Goal: Information Seeking & Learning: Check status

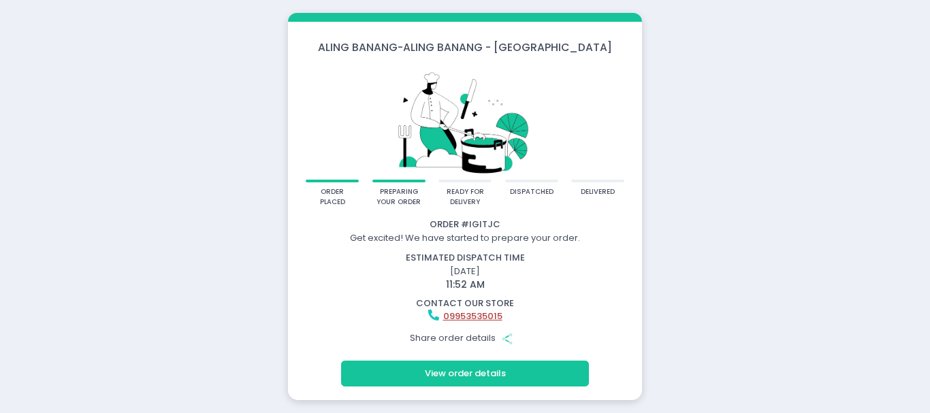
click at [513, 377] on button "View order details" at bounding box center [465, 374] width 248 height 26
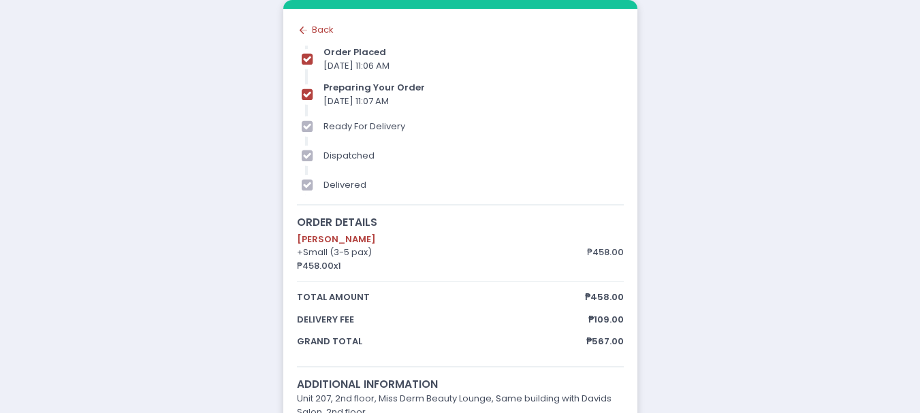
click at [326, 29] on div "Back to home Created with Sketch. Back" at bounding box center [460, 30] width 327 height 14
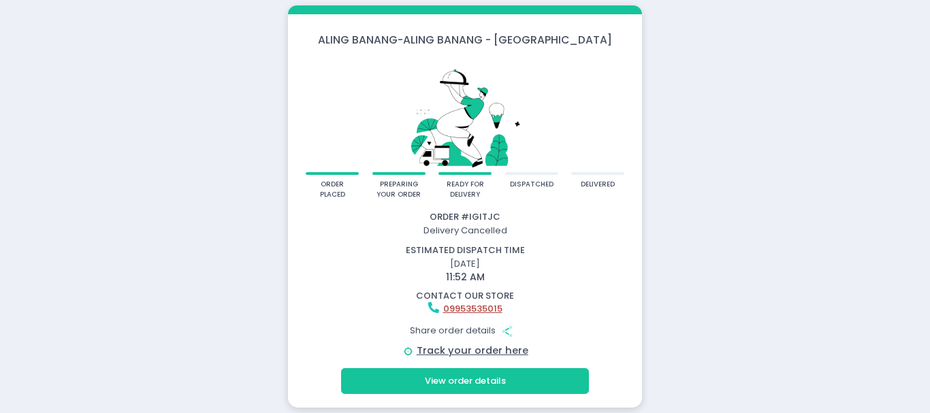
click at [528, 392] on button "View order details" at bounding box center [465, 381] width 248 height 26
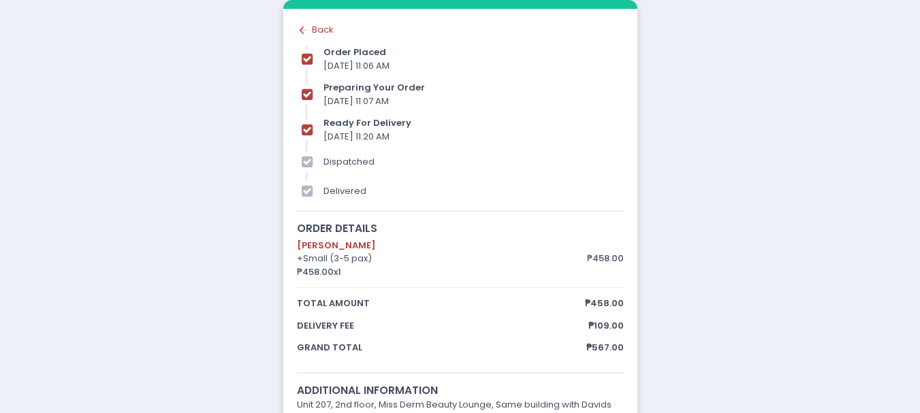
click at [302, 29] on icon "Back to home Created with Sketch." at bounding box center [304, 31] width 14 height 14
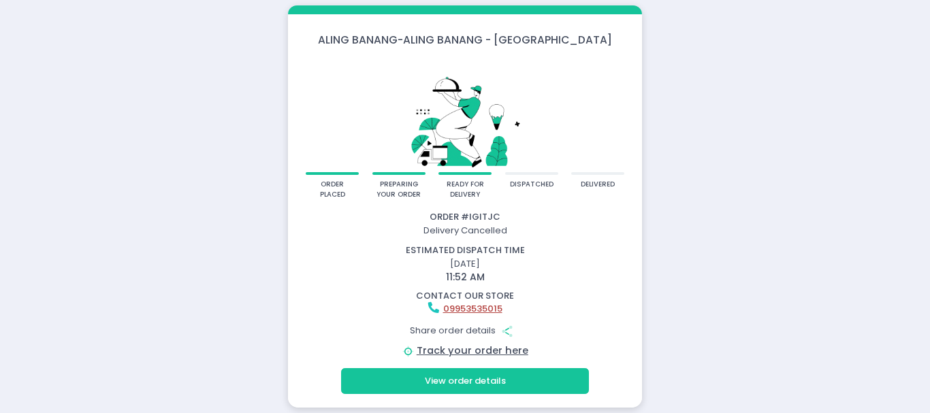
click at [373, 379] on button "View order details" at bounding box center [465, 381] width 248 height 26
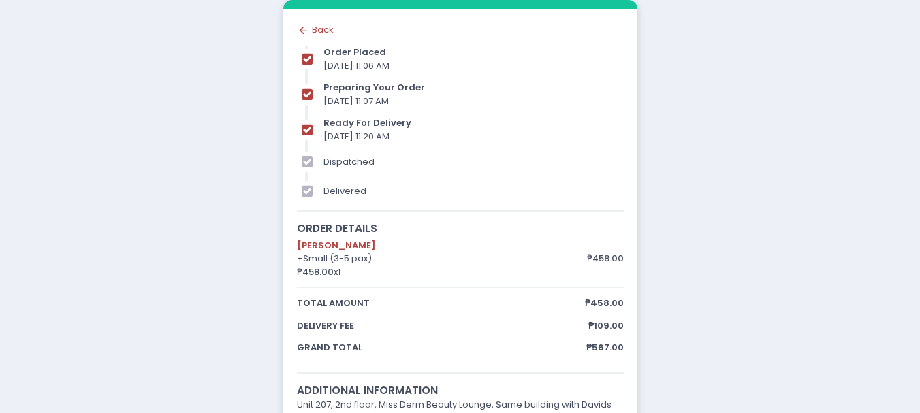
click at [300, 31] on icon at bounding box center [302, 30] width 5 height 7
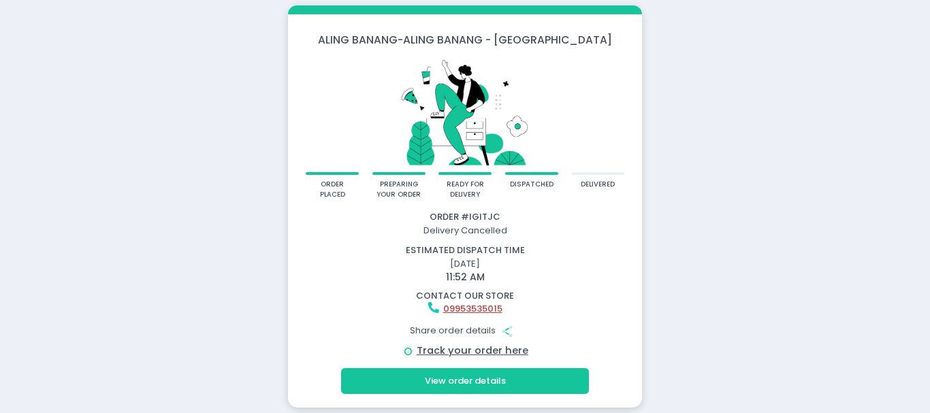
click at [557, 380] on button "View order details" at bounding box center [465, 381] width 248 height 26
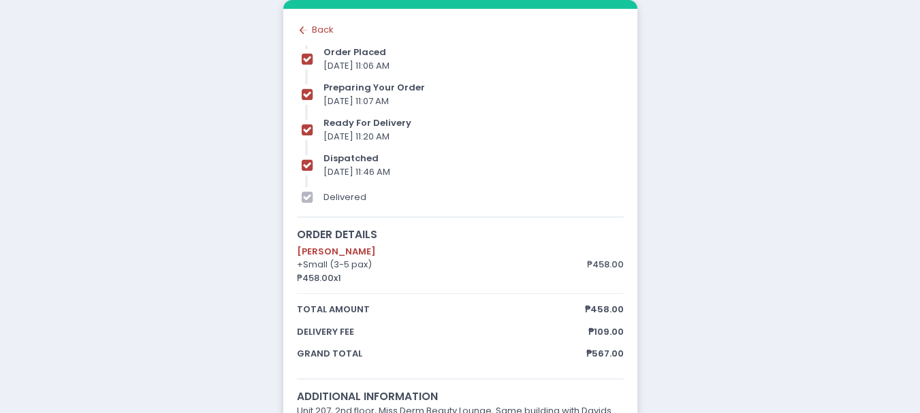
click at [305, 33] on icon "Back to home Created with Sketch." at bounding box center [304, 31] width 14 height 14
